Goal: Check status

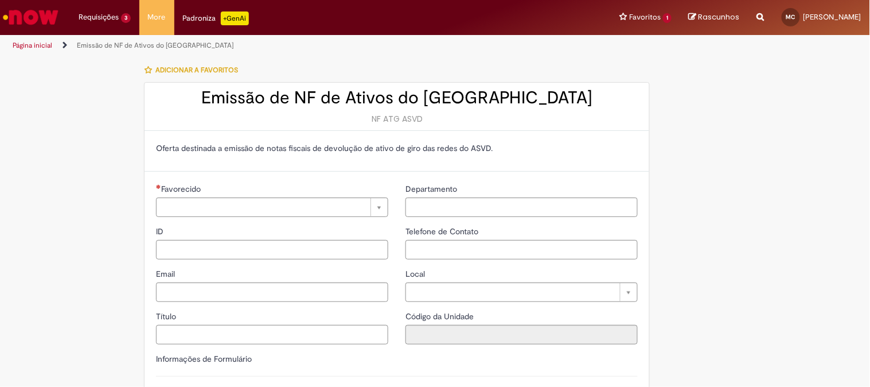
type input "**********"
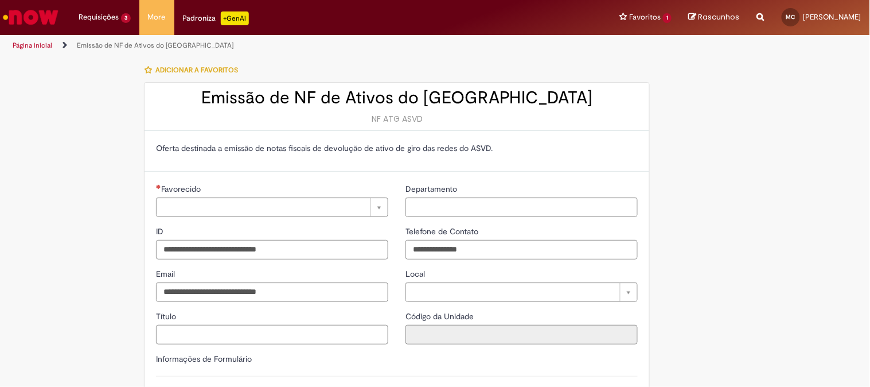
type input "**********"
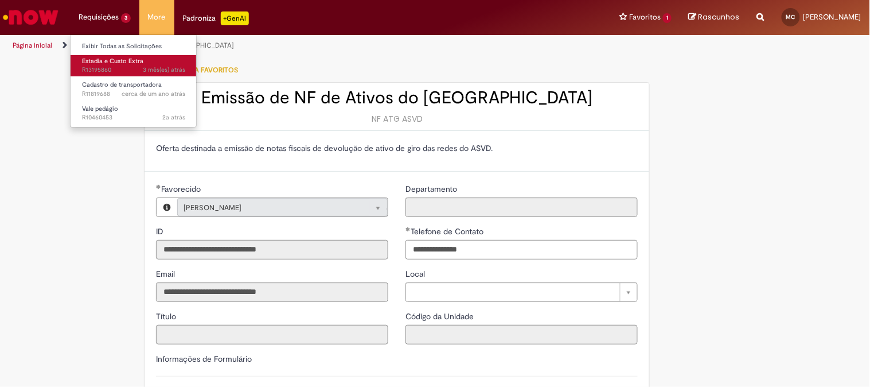
click at [98, 69] on span "3 mês(es) atrás 3 meses atrás R13195860" at bounding box center [133, 69] width 103 height 9
